Goal: Task Accomplishment & Management: Manage account settings

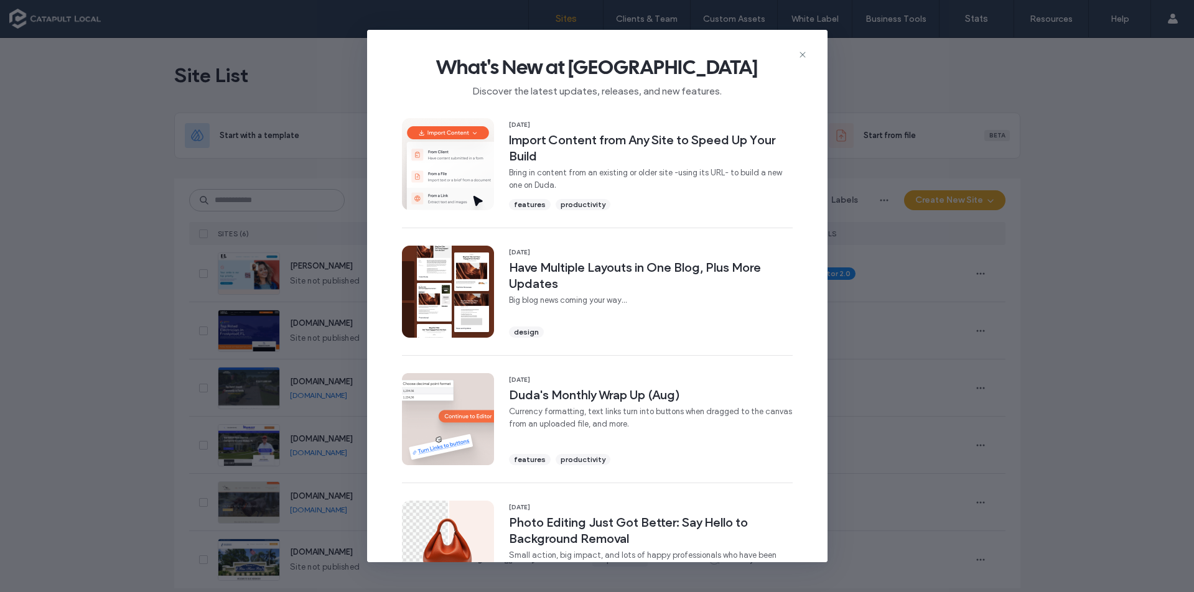
click at [803, 49] on div "What's New at [GEOGRAPHIC_DATA] Discover the latest updates, releases, and new …" at bounding box center [597, 71] width 460 height 83
click at [801, 55] on icon at bounding box center [803, 55] width 10 height 10
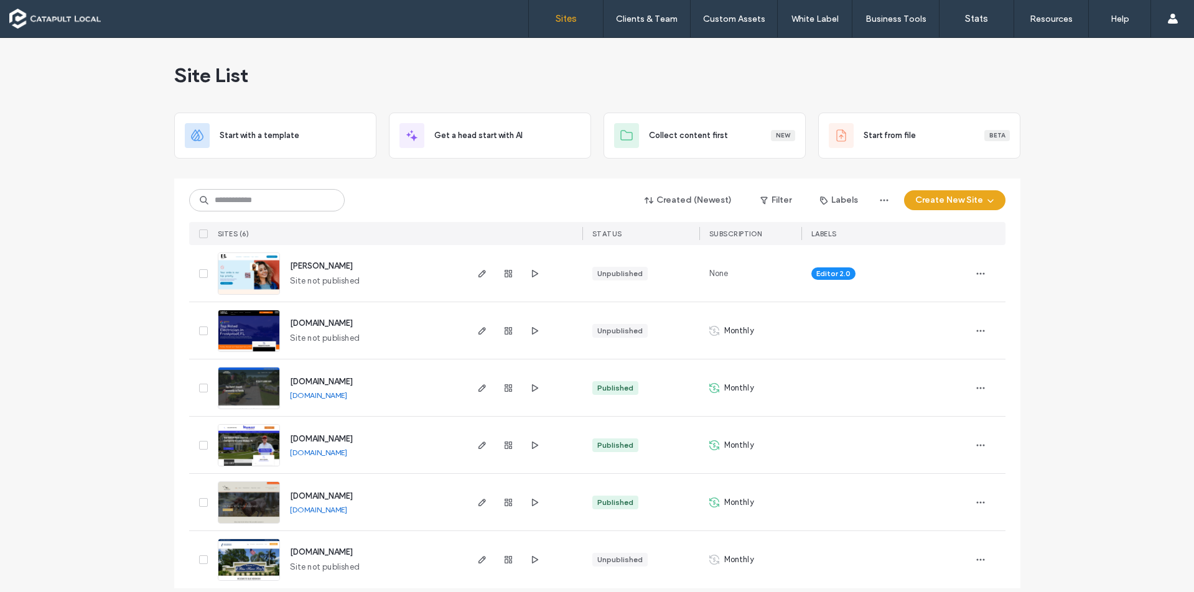
click at [1175, 18] on icon at bounding box center [1173, 19] width 10 height 10
click at [1096, 80] on label "Billing" at bounding box center [1085, 76] width 22 height 9
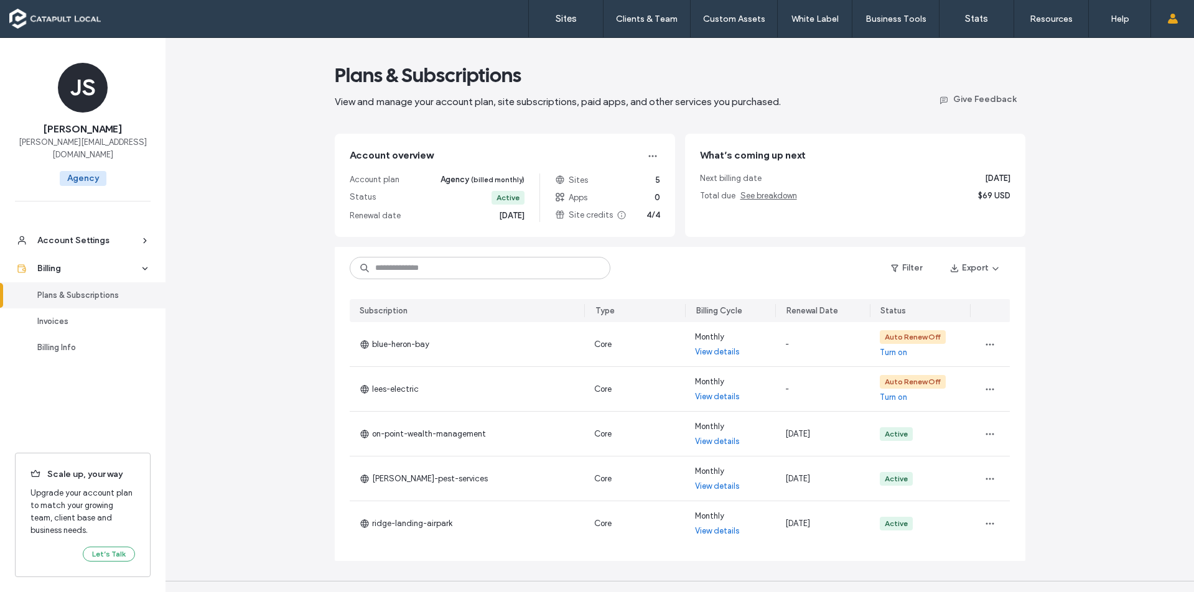
click at [64, 342] on div "Billing Info" at bounding box center [88, 348] width 102 height 12
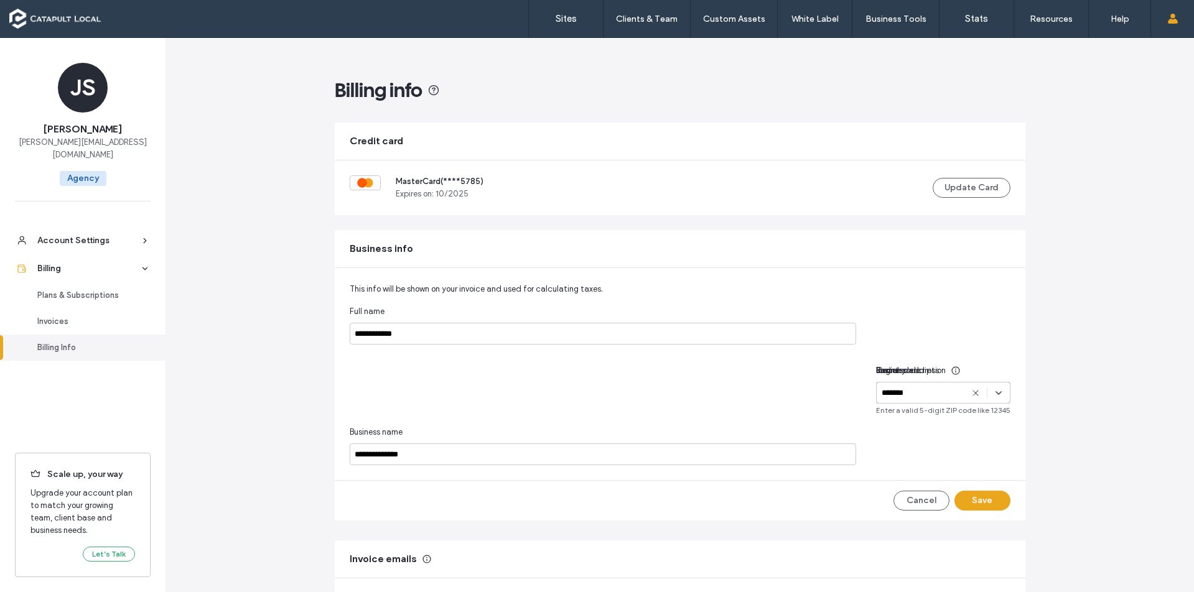
click at [969, 189] on button "Update Card" at bounding box center [972, 188] width 78 height 20
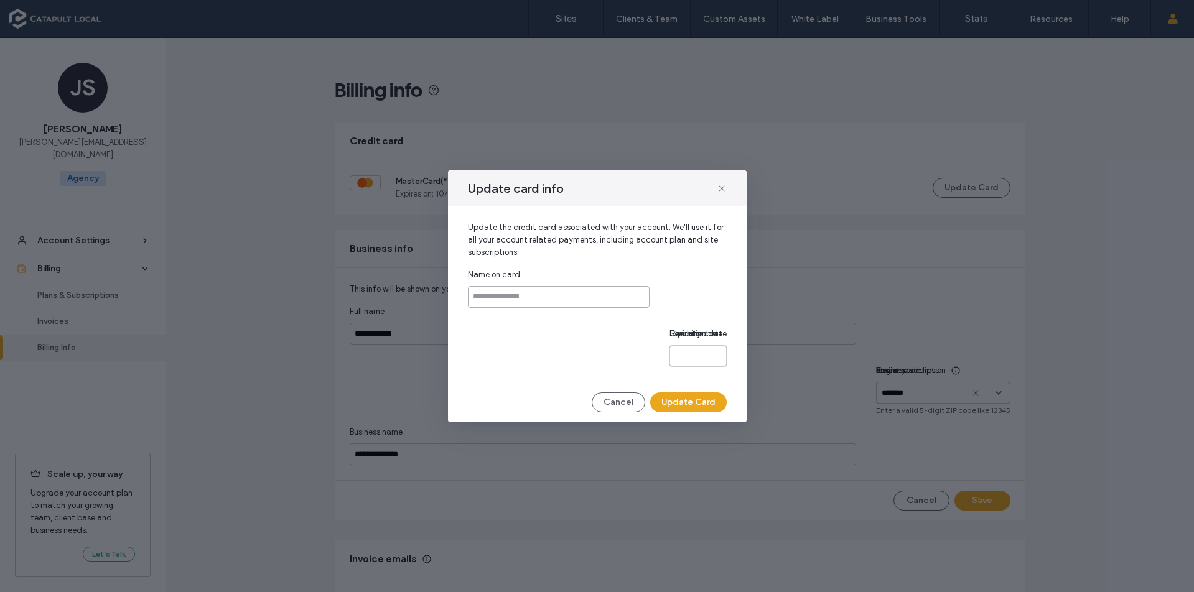
drag, startPoint x: 0, startPoint y: 0, endPoint x: 589, endPoint y: 278, distance: 651.0
click at [589, 286] on input at bounding box center [559, 297] width 182 height 22
type input "**********"
click at [702, 413] on button "Update Card" at bounding box center [688, 403] width 77 height 20
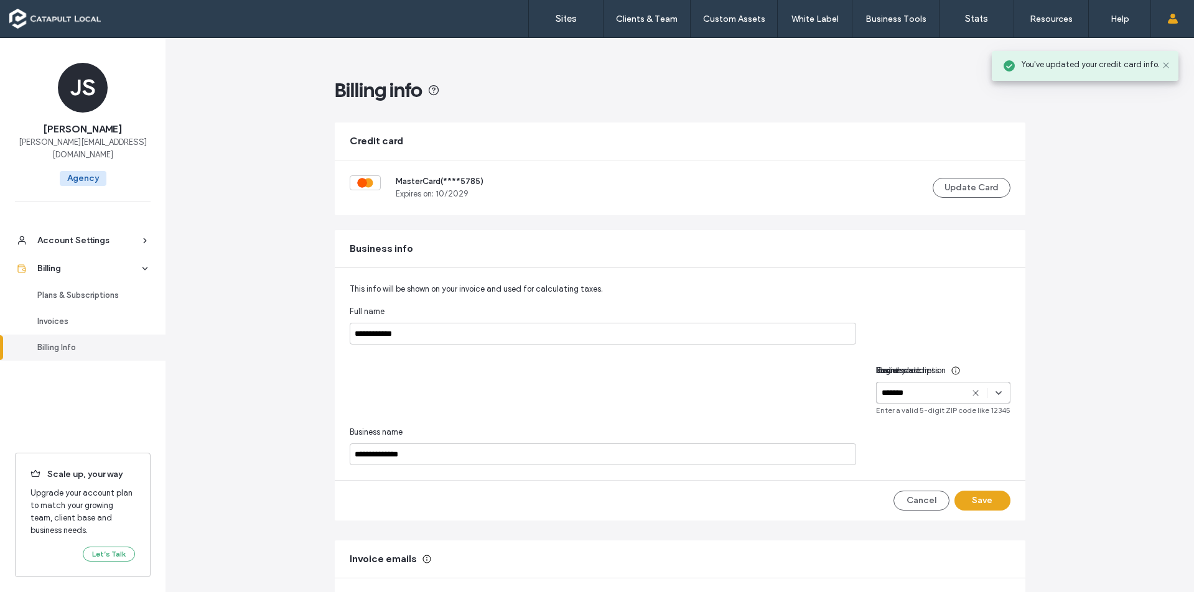
click at [1175, 17] on icon at bounding box center [1173, 19] width 10 height 10
click at [1095, 158] on label "Sign Out" at bounding box center [1090, 155] width 33 height 9
